Goal: Task Accomplishment & Management: Manage account settings

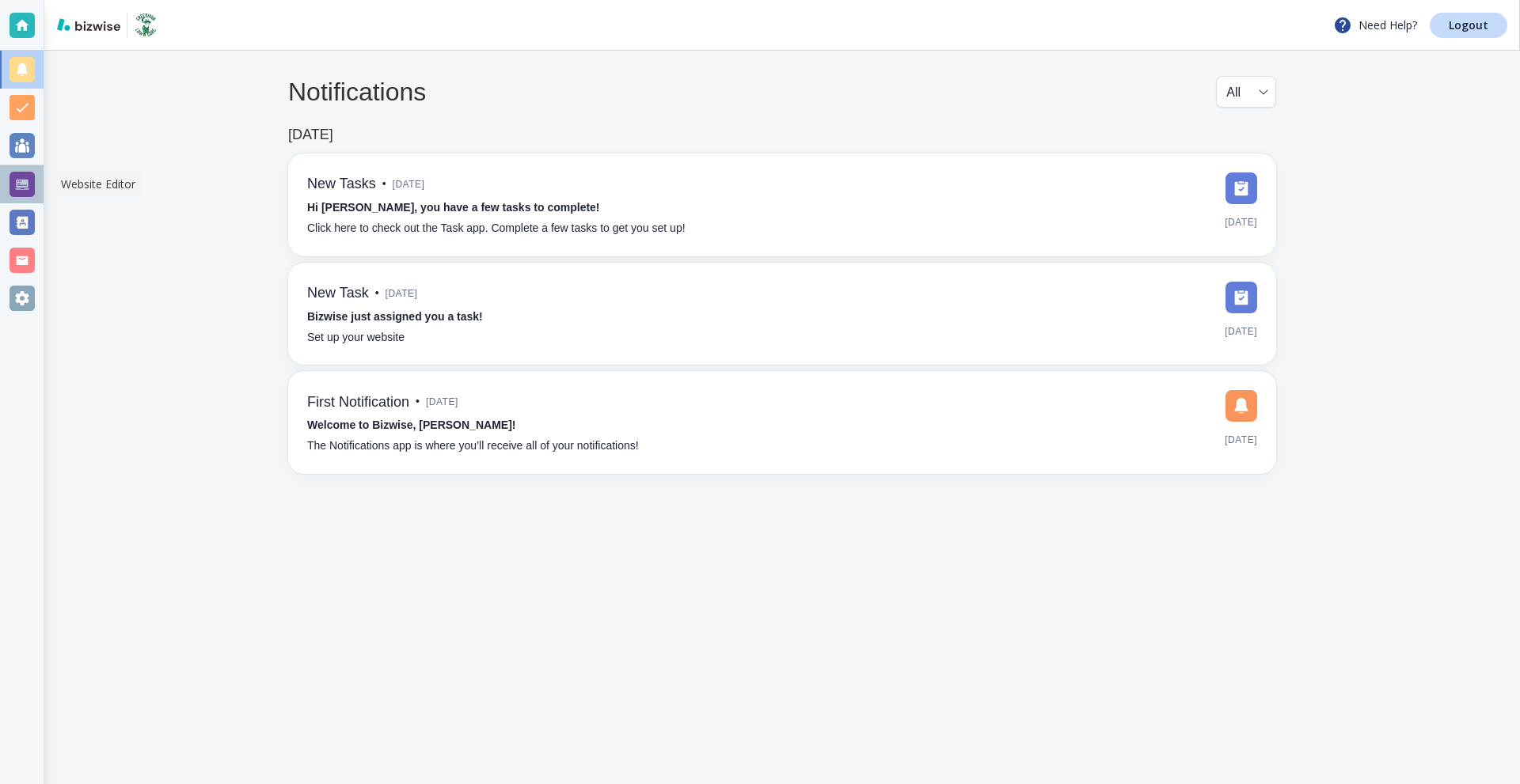
click at [23, 177] on div at bounding box center [22, 184] width 26 height 26
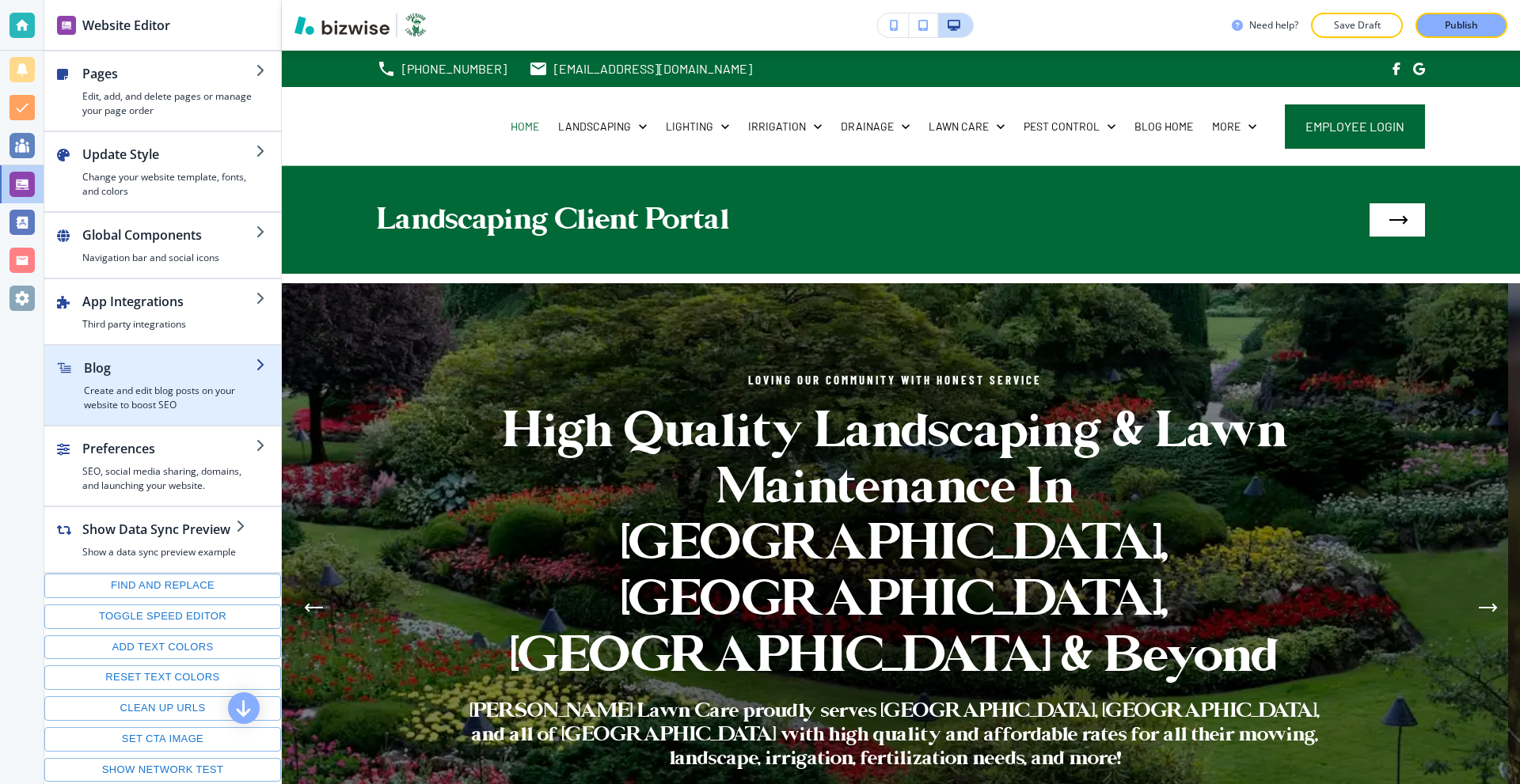
click at [169, 358] on h2 "Blog" at bounding box center [170, 368] width 172 height 19
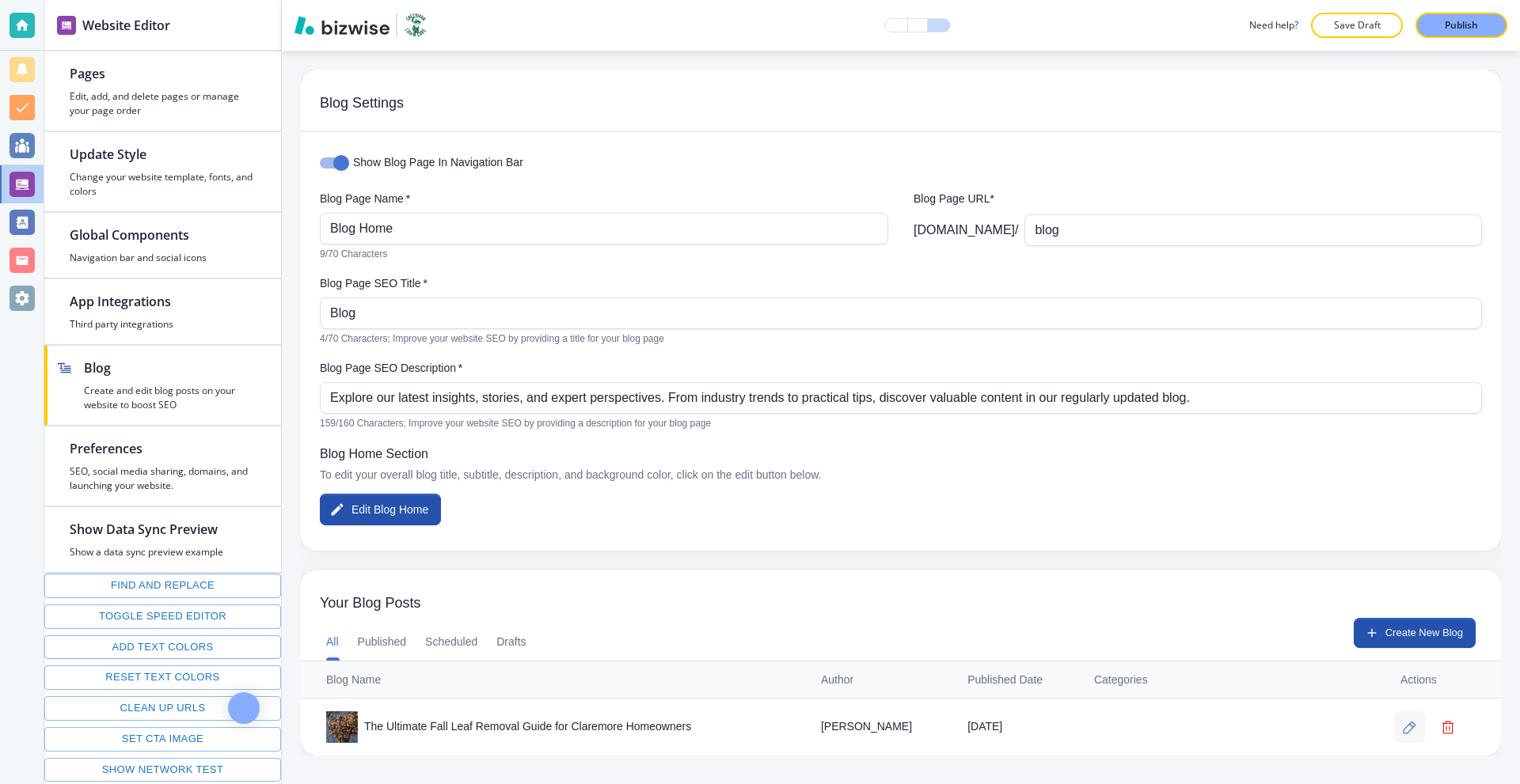
click at [1403, 721] on icon "button" at bounding box center [1409, 728] width 13 height 13
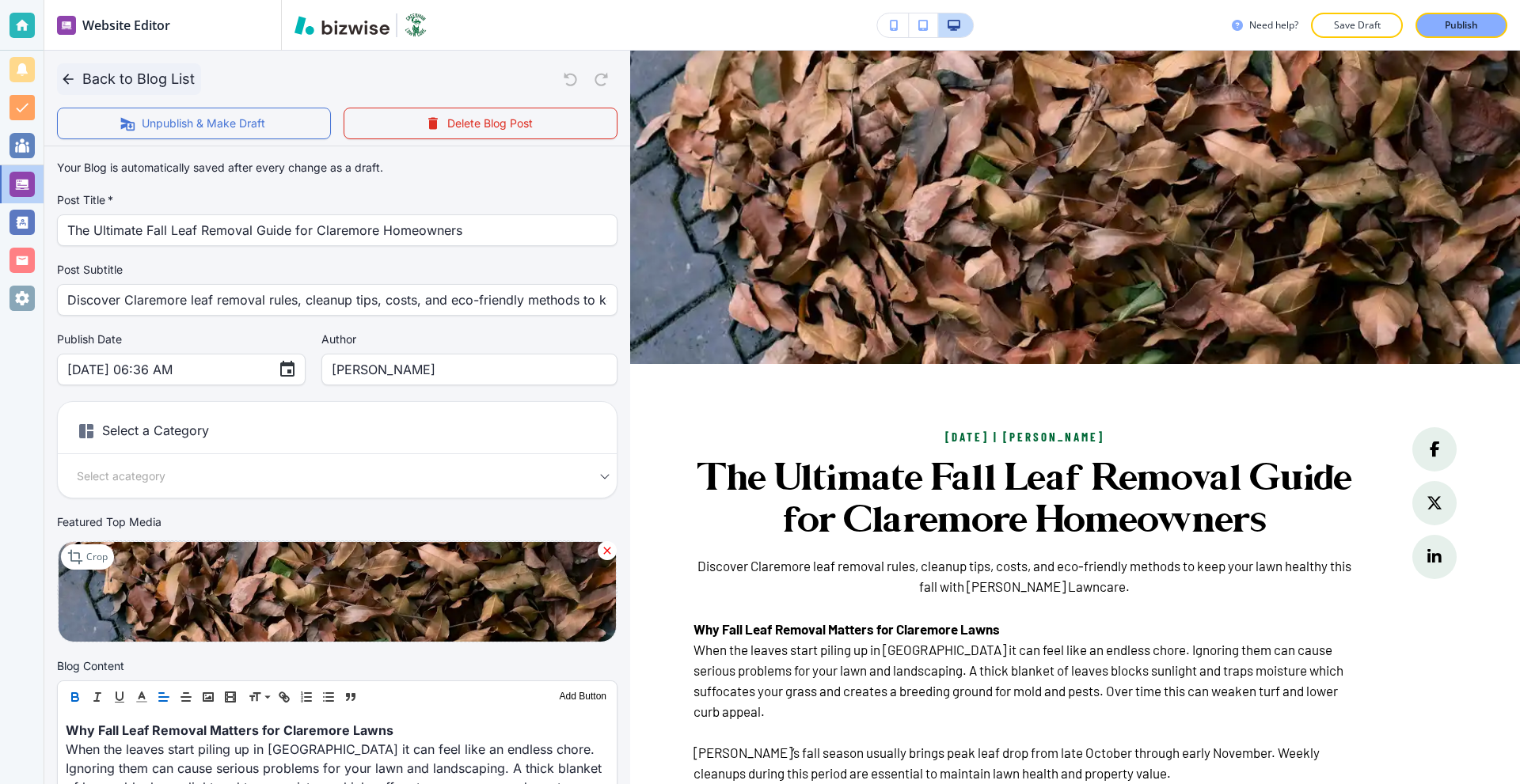
click at [76, 81] on button "Back to Blog List" at bounding box center [129, 78] width 144 height 31
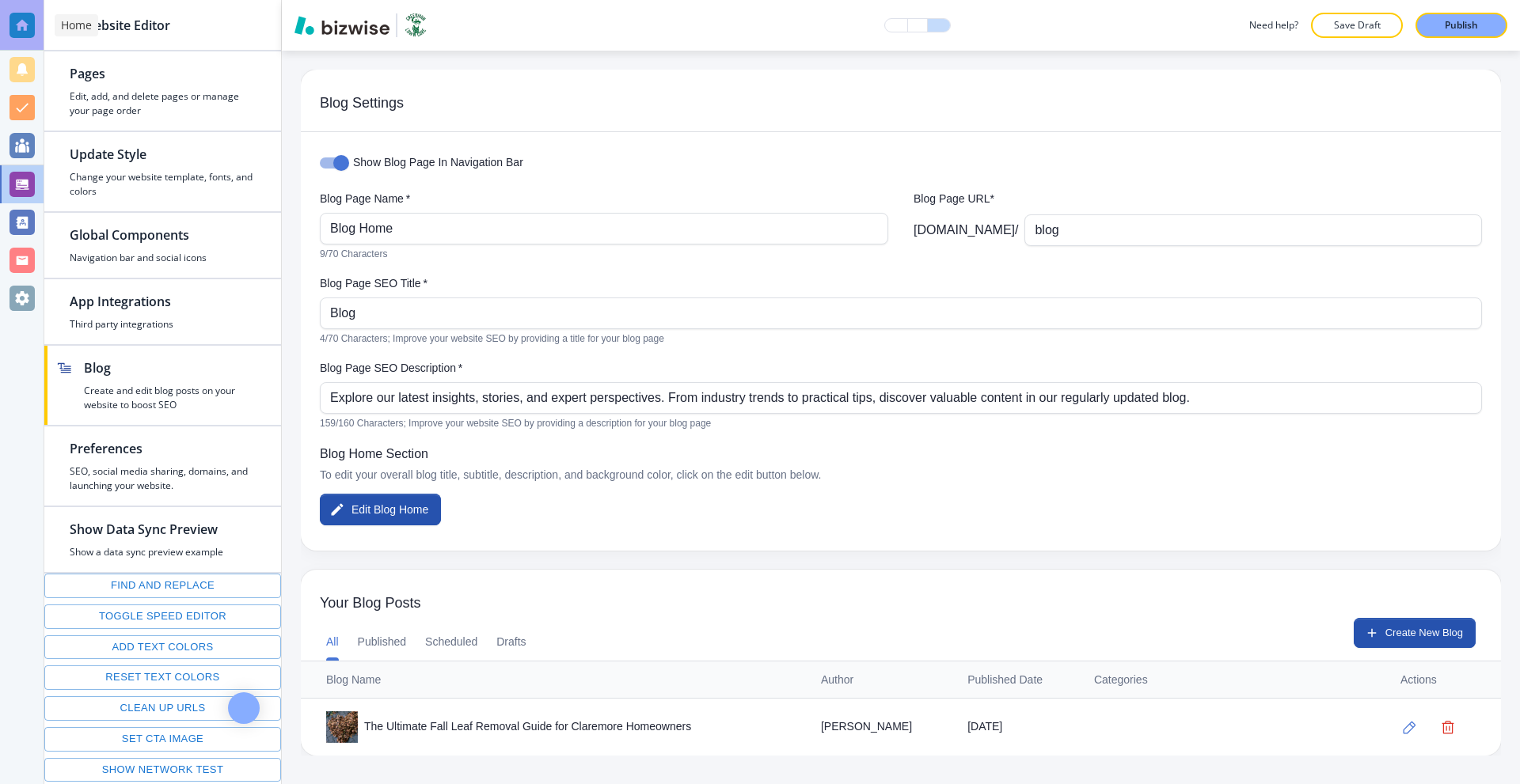
click at [23, 26] on div at bounding box center [22, 25] width 26 height 26
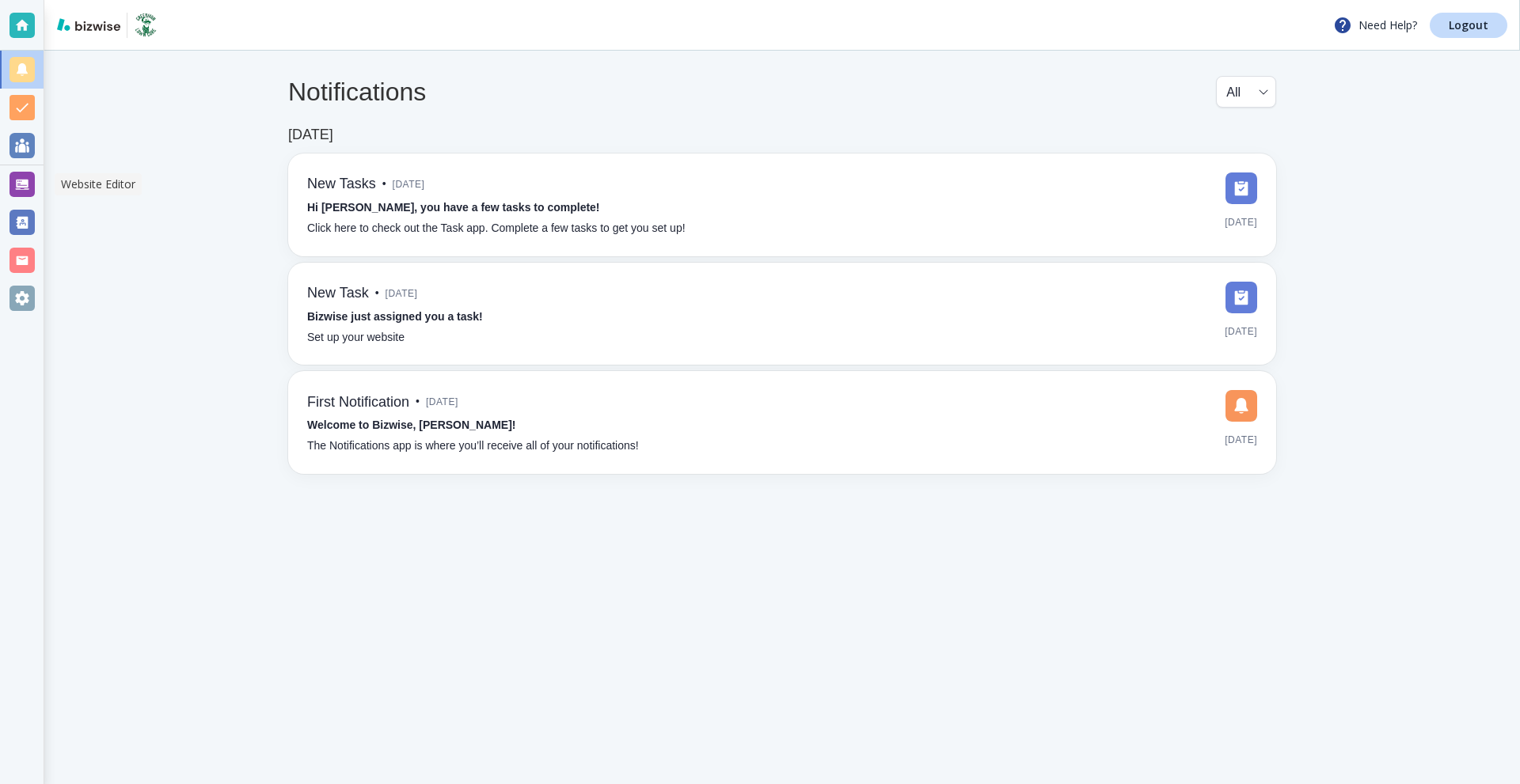
click at [12, 187] on div at bounding box center [22, 184] width 26 height 26
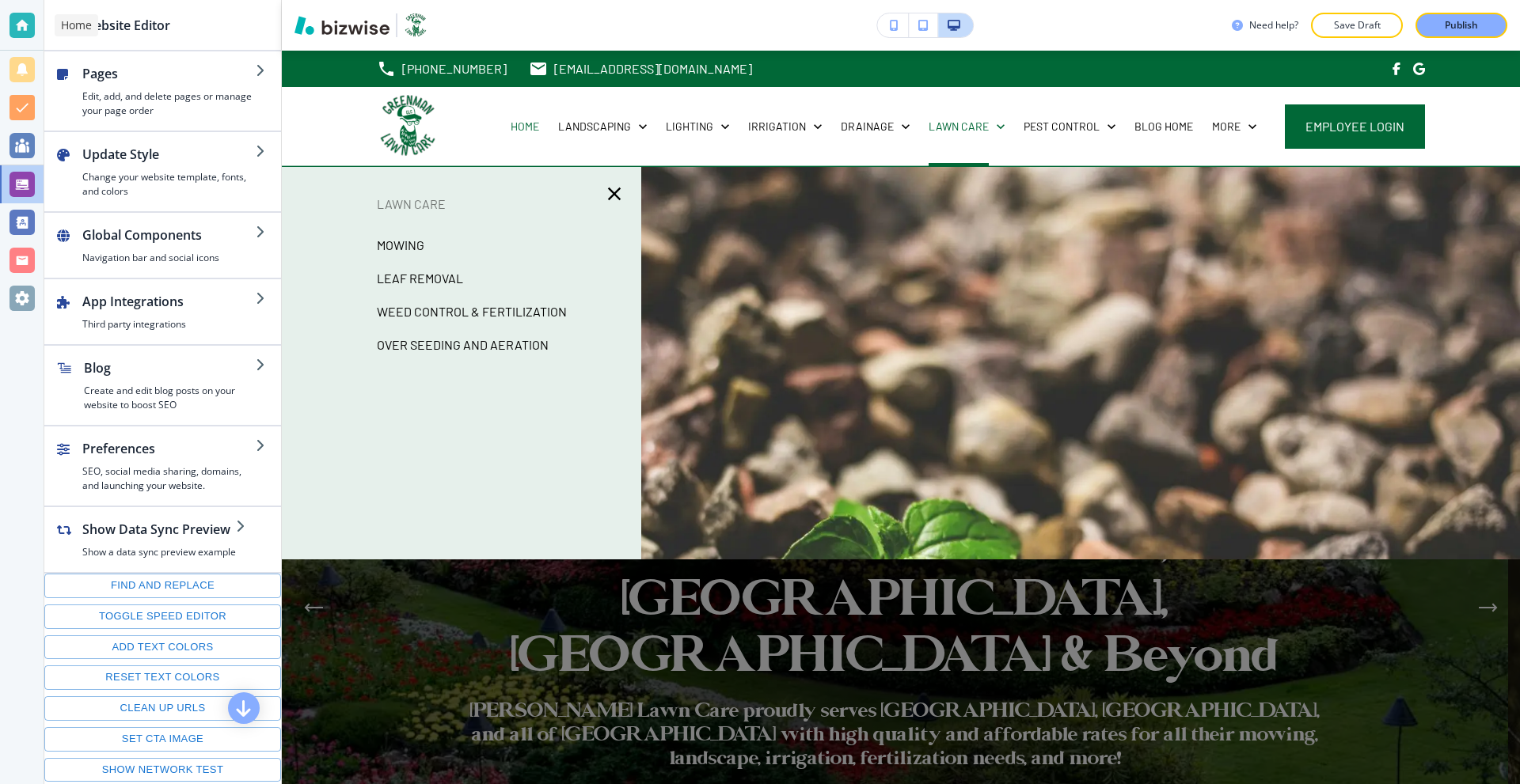
click at [13, 24] on div at bounding box center [22, 25] width 26 height 26
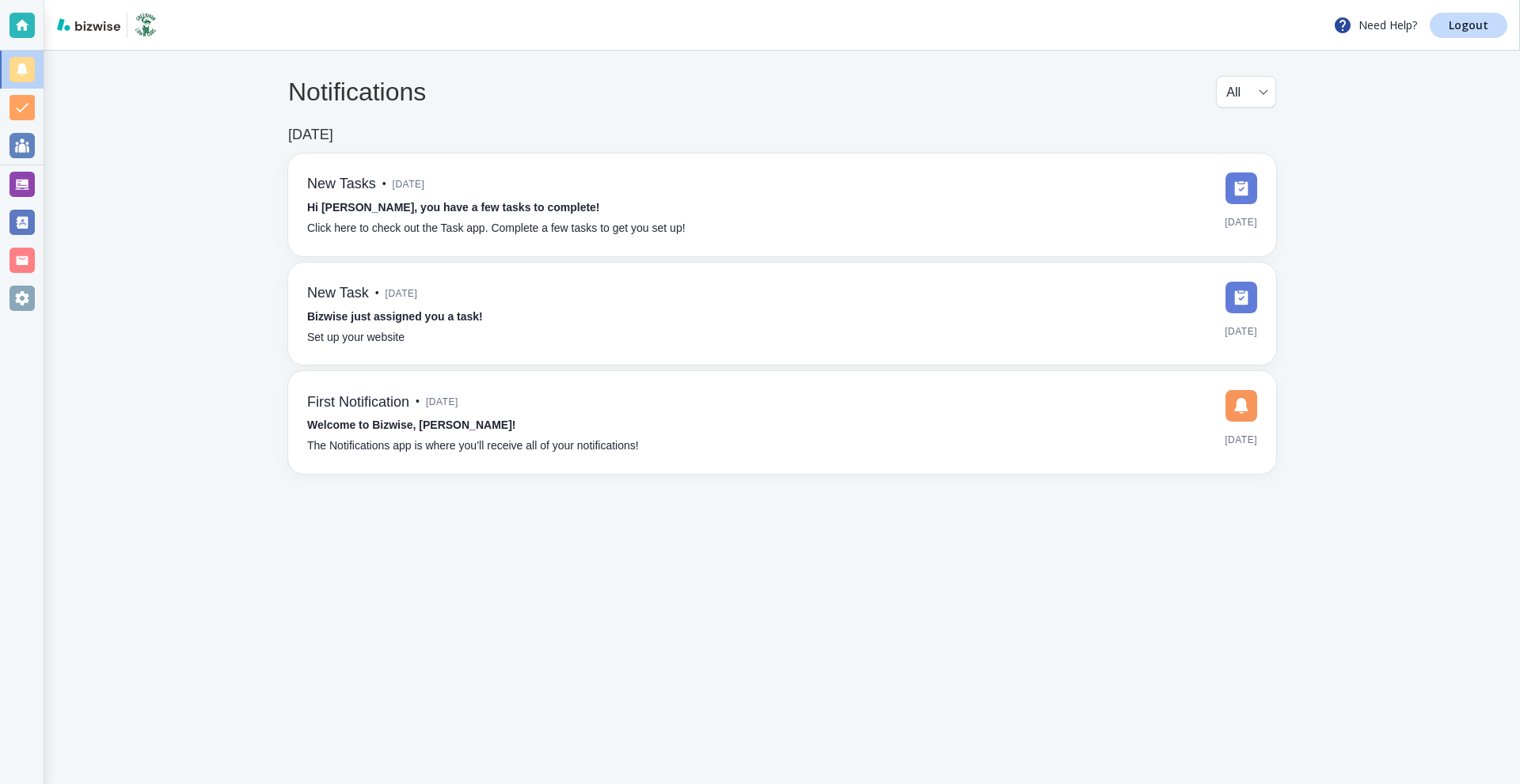
click at [1428, 38] on div "Need Help? Logout" at bounding box center [782, 25] width 1475 height 50
click at [1453, 32] on link "Logout" at bounding box center [1468, 25] width 77 height 26
